Goal: Transaction & Acquisition: Purchase product/service

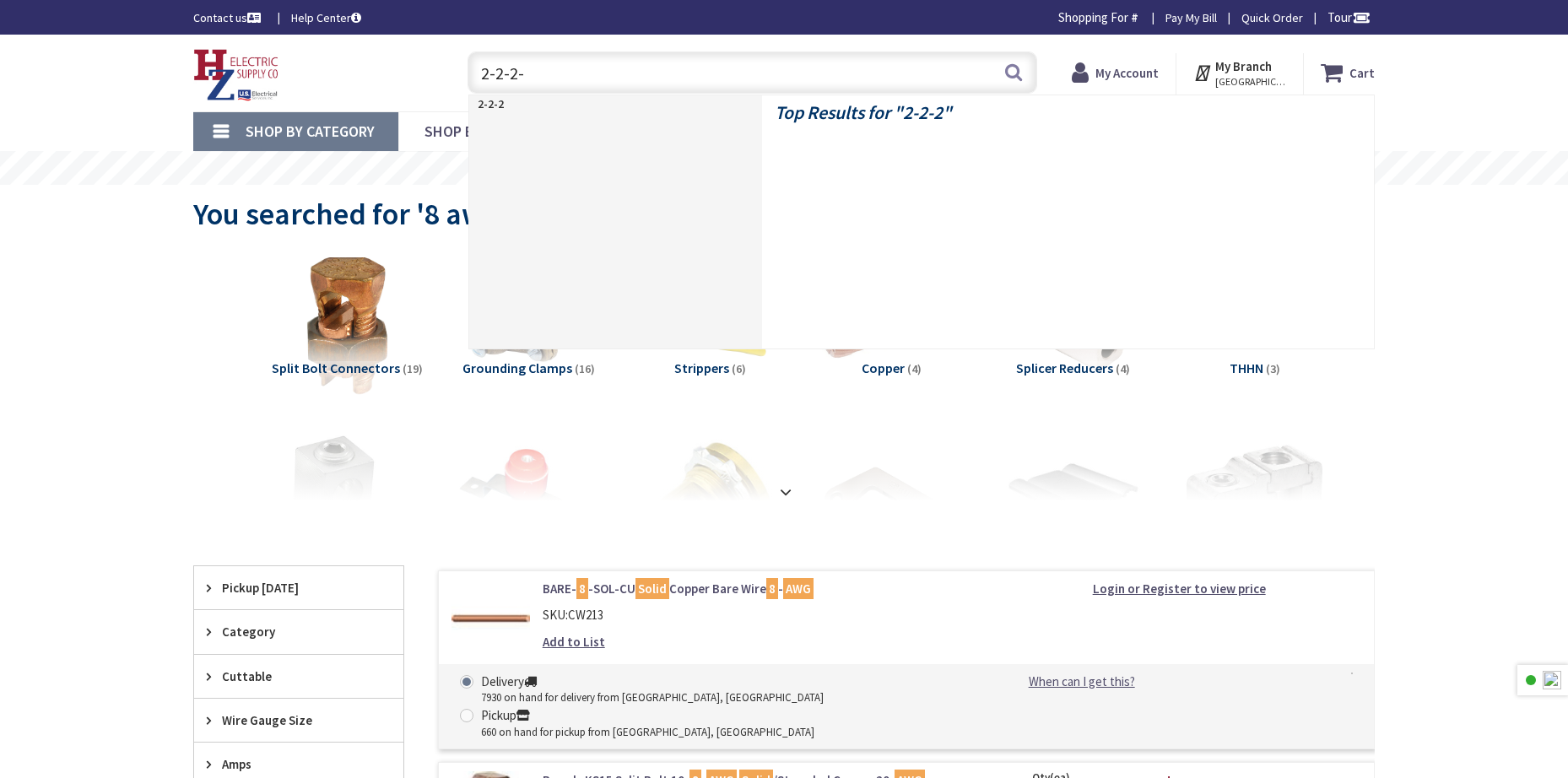
type input "2-2-2-4"
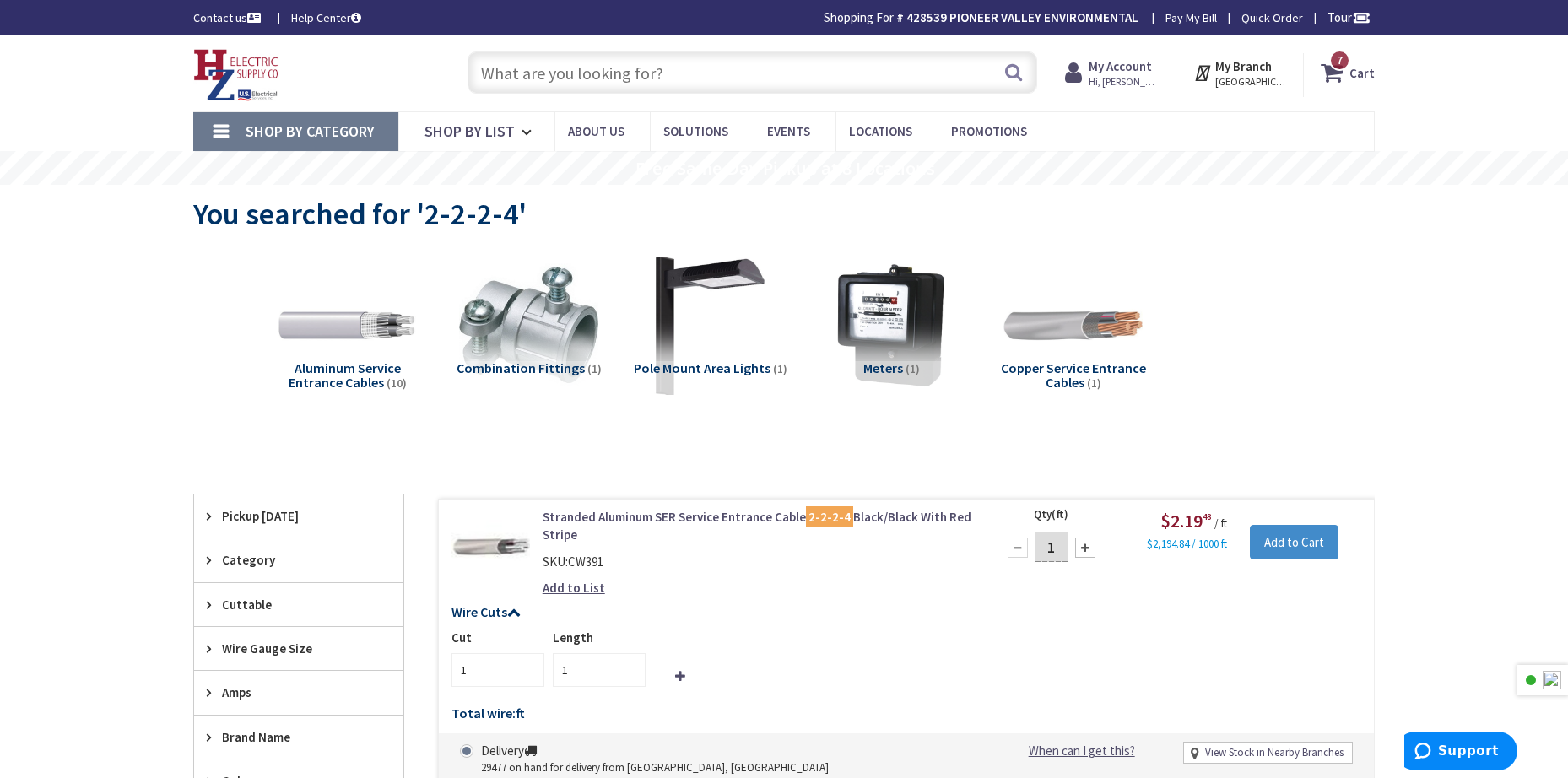
click at [768, 514] on link "Stranded Aluminum SER Service Entrance Cable 2-2-2-4 Black/Black With Red Stripe" at bounding box center [757, 525] width 430 height 36
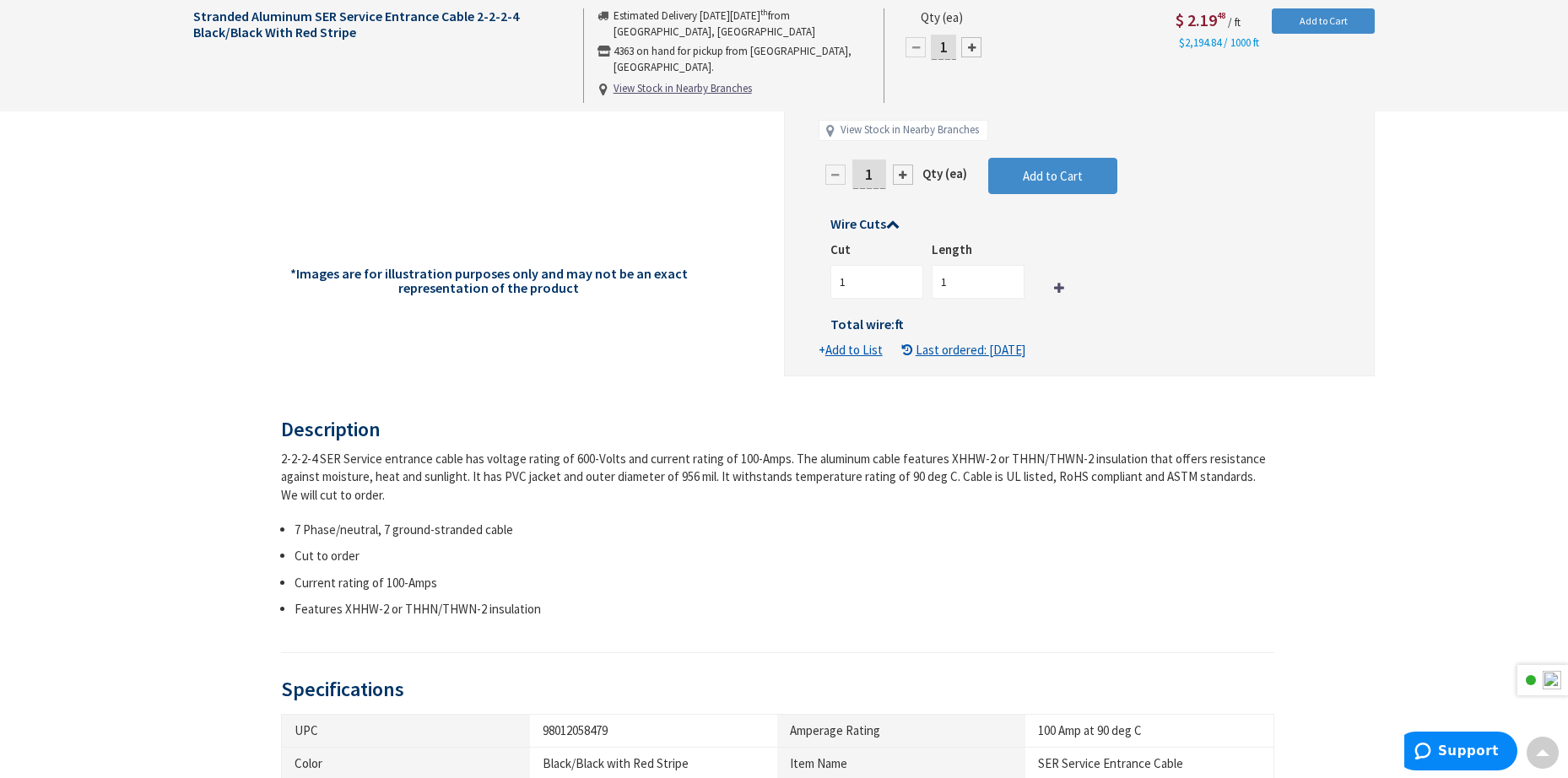
scroll to position [394, 0]
